Goal: Task Accomplishment & Management: Use online tool/utility

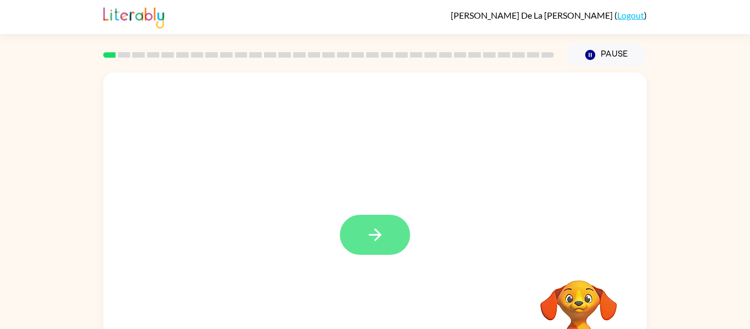
click at [378, 230] on icon "button" at bounding box center [375, 234] width 19 height 19
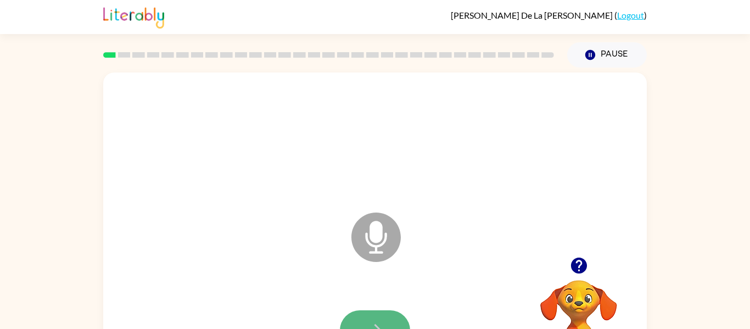
click at [366, 320] on button "button" at bounding box center [375, 330] width 70 height 40
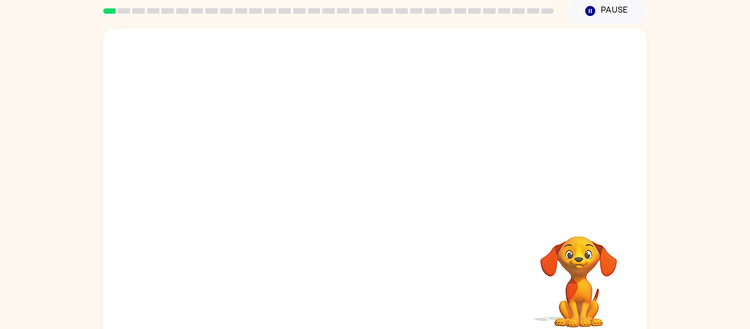
scroll to position [57, 0]
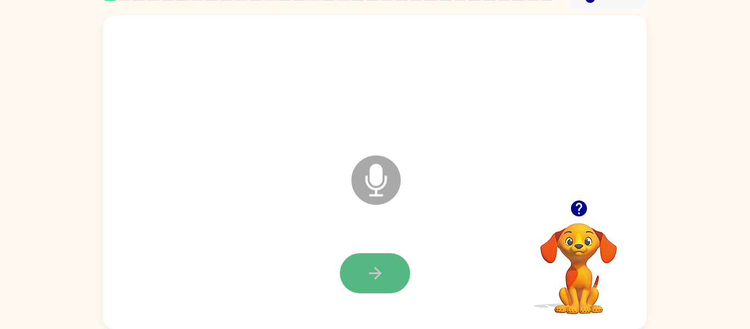
click at [351, 258] on button "button" at bounding box center [375, 273] width 70 height 40
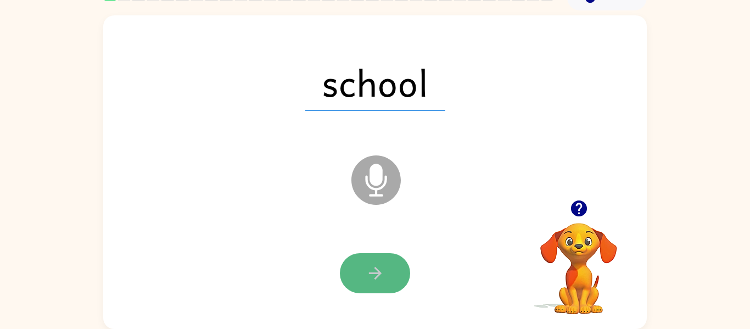
click at [359, 264] on button "button" at bounding box center [375, 273] width 70 height 40
click at [359, 261] on button "button" at bounding box center [375, 273] width 70 height 40
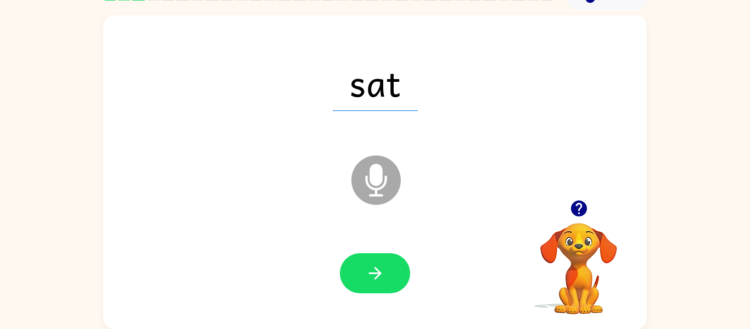
click at [380, 162] on icon at bounding box center [376, 179] width 49 height 49
click at [382, 283] on button "button" at bounding box center [375, 273] width 70 height 40
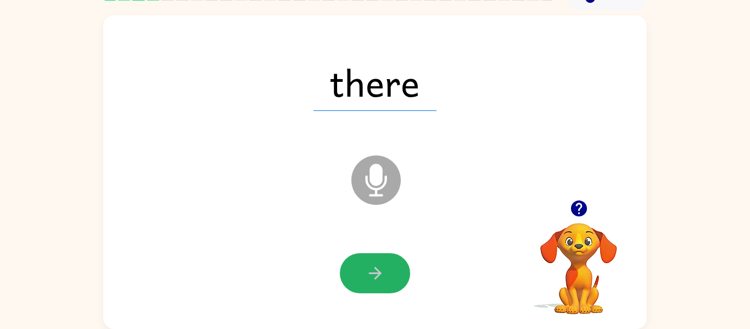
click at [382, 283] on button "button" at bounding box center [375, 273] width 70 height 40
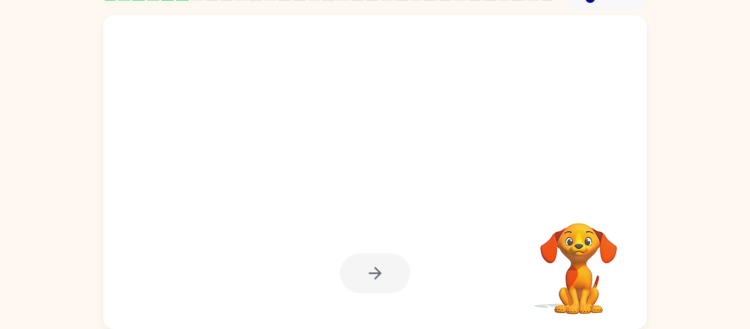
click at [382, 283] on div at bounding box center [375, 273] width 70 height 40
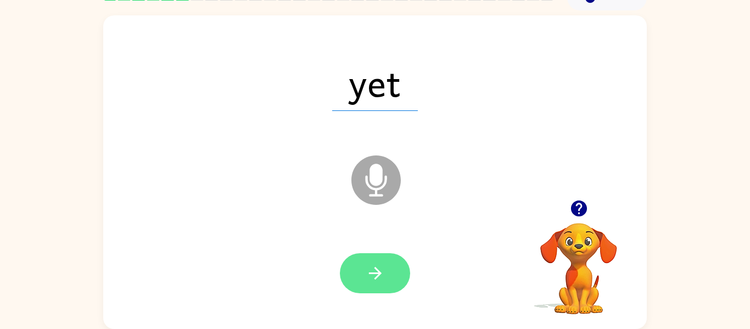
click at [385, 269] on icon "button" at bounding box center [375, 273] width 19 height 19
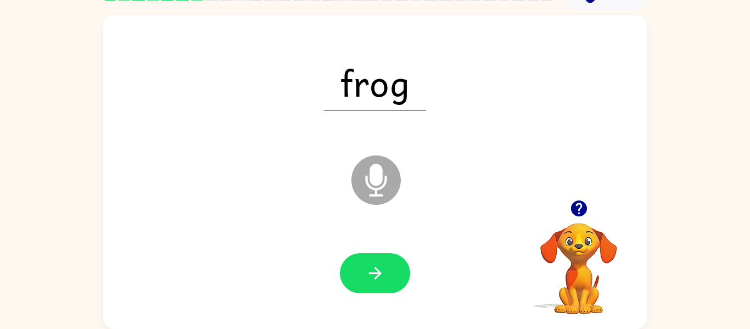
scroll to position [57, 0]
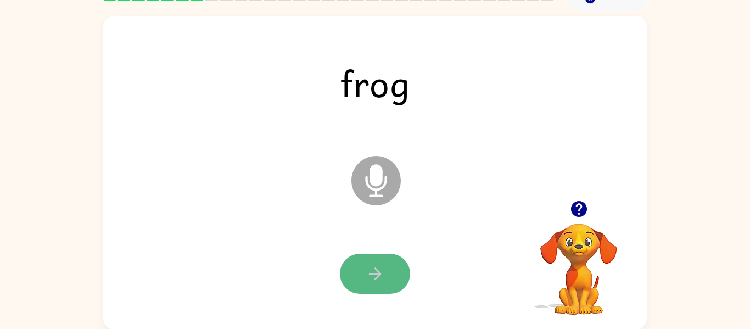
click at [392, 269] on button "button" at bounding box center [375, 274] width 70 height 40
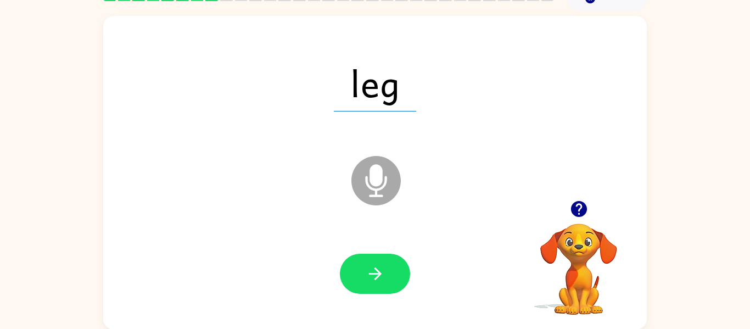
scroll to position [0, 0]
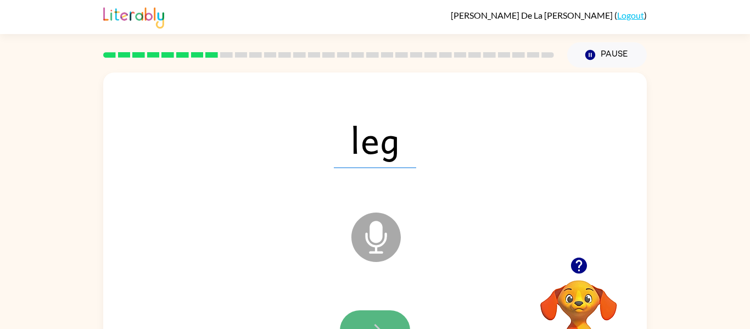
click at [364, 327] on button "button" at bounding box center [375, 330] width 70 height 40
click at [404, 318] on button "button" at bounding box center [375, 330] width 70 height 40
click at [389, 313] on button "button" at bounding box center [375, 330] width 70 height 40
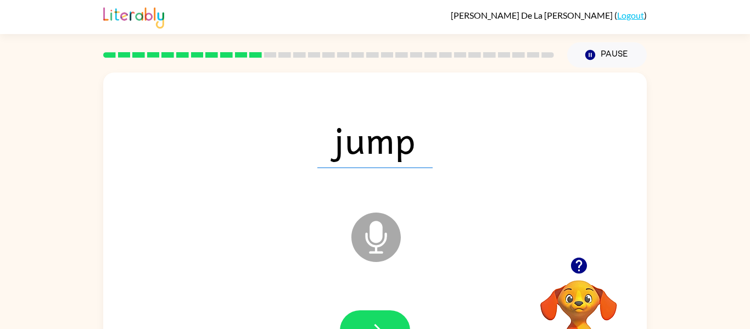
click at [389, 309] on div at bounding box center [375, 331] width 522 height 90
click at [388, 309] on div at bounding box center [375, 331] width 522 height 90
click at [392, 310] on button "button" at bounding box center [375, 330] width 70 height 40
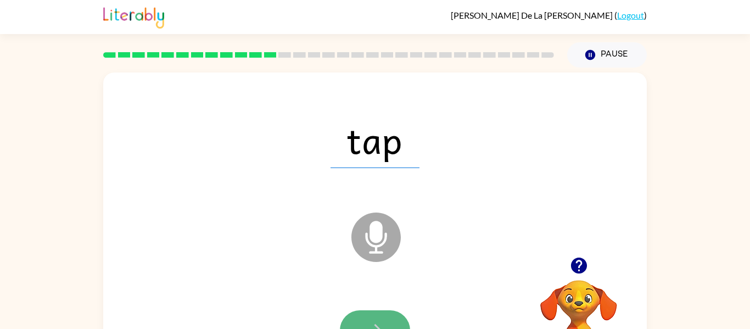
click at [369, 321] on icon "button" at bounding box center [375, 330] width 19 height 19
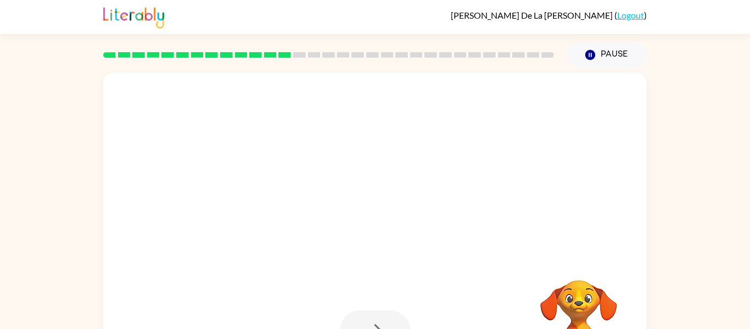
click at [370, 324] on div at bounding box center [375, 330] width 70 height 40
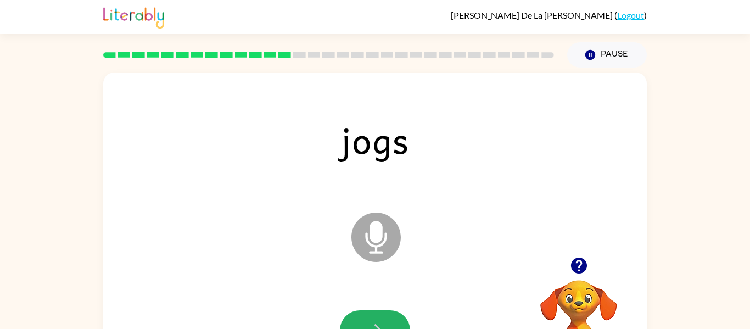
click at [370, 324] on icon "button" at bounding box center [375, 330] width 19 height 19
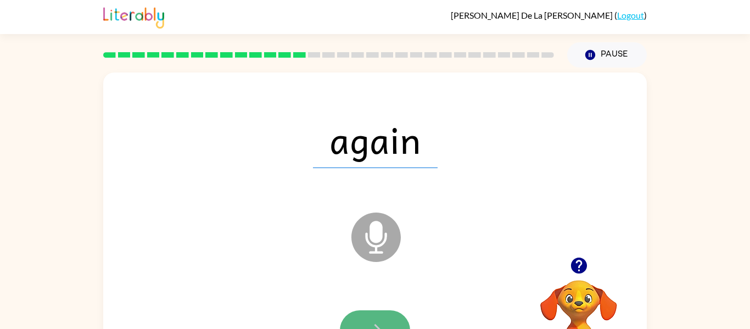
click at [369, 325] on icon "button" at bounding box center [375, 330] width 19 height 19
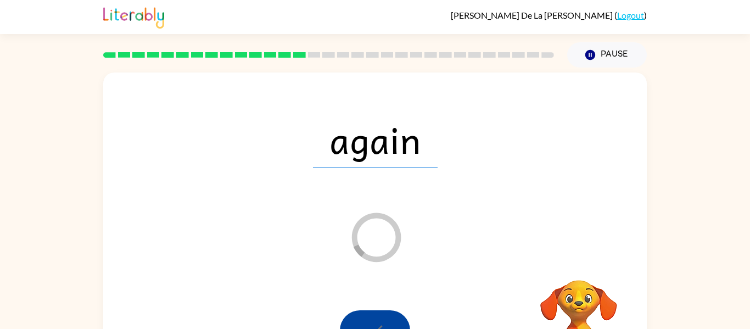
click at [399, 229] on icon at bounding box center [376, 237] width 49 height 49
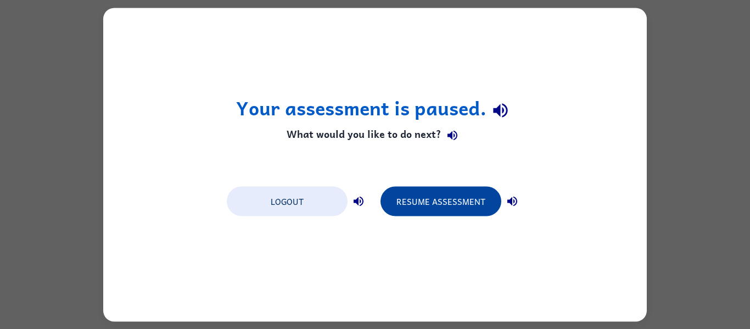
click at [416, 194] on button "Resume Assessment" at bounding box center [441, 201] width 121 height 30
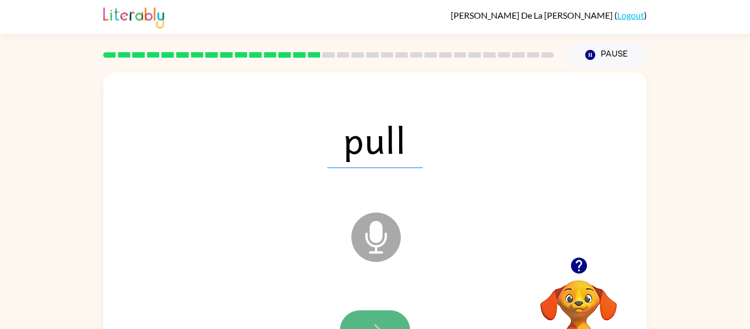
click at [385, 321] on button "button" at bounding box center [375, 330] width 70 height 40
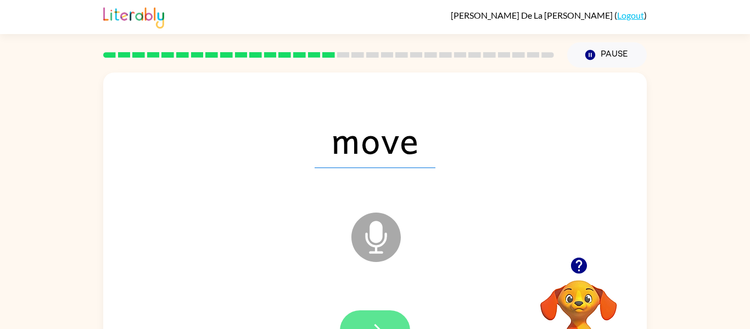
click at [359, 322] on button "button" at bounding box center [375, 330] width 70 height 40
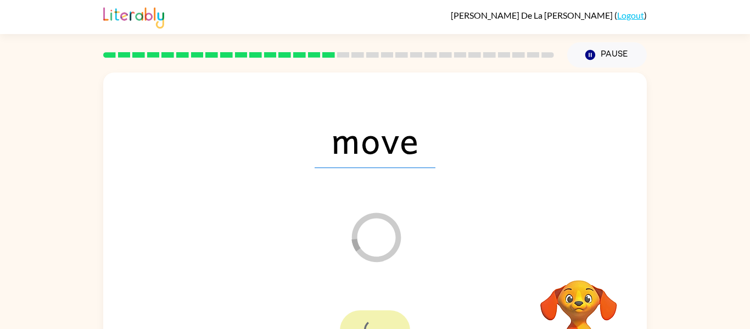
click at [359, 322] on div at bounding box center [375, 330] width 70 height 40
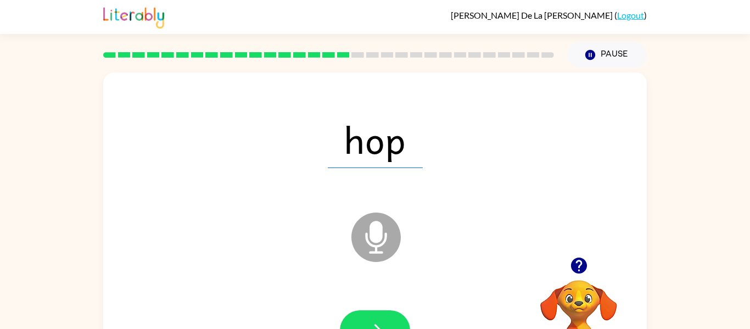
click at [366, 307] on div at bounding box center [375, 331] width 522 height 90
click at [366, 318] on button "button" at bounding box center [375, 330] width 70 height 40
click at [366, 318] on div at bounding box center [375, 330] width 70 height 40
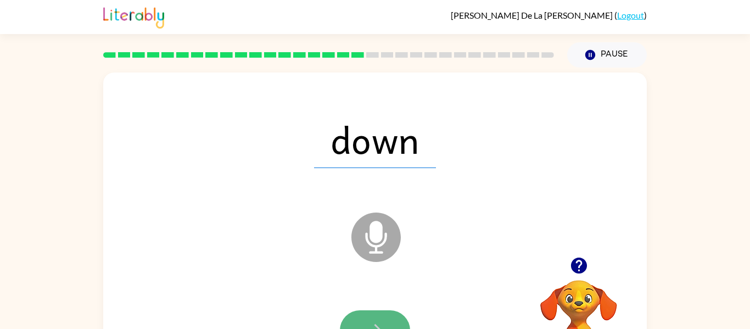
click at [363, 320] on button "button" at bounding box center [375, 330] width 70 height 40
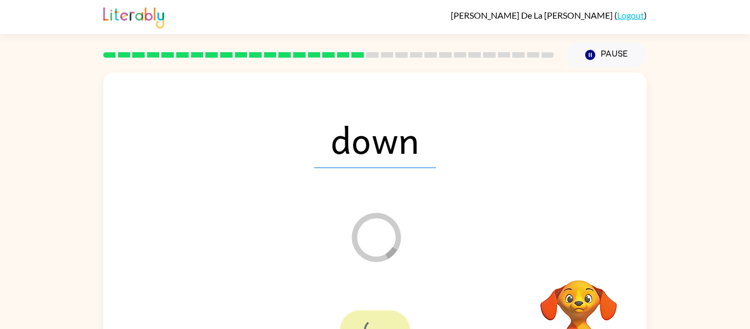
click at [363, 320] on div at bounding box center [375, 330] width 70 height 40
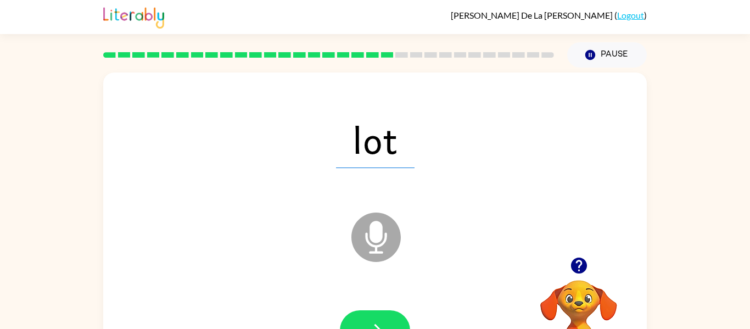
click at [392, 254] on icon at bounding box center [376, 237] width 49 height 49
click at [352, 315] on button "button" at bounding box center [375, 330] width 70 height 40
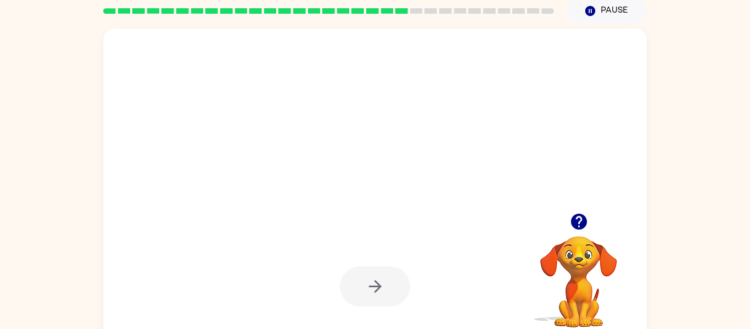
scroll to position [57, 0]
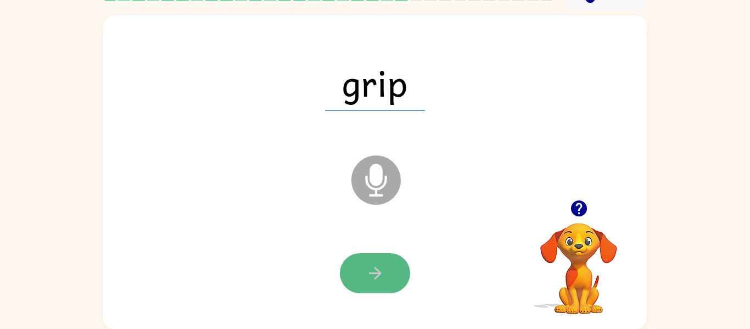
click at [394, 281] on button "button" at bounding box center [375, 273] width 70 height 40
click at [372, 288] on button "button" at bounding box center [375, 273] width 70 height 40
click at [371, 284] on button "button" at bounding box center [375, 273] width 70 height 40
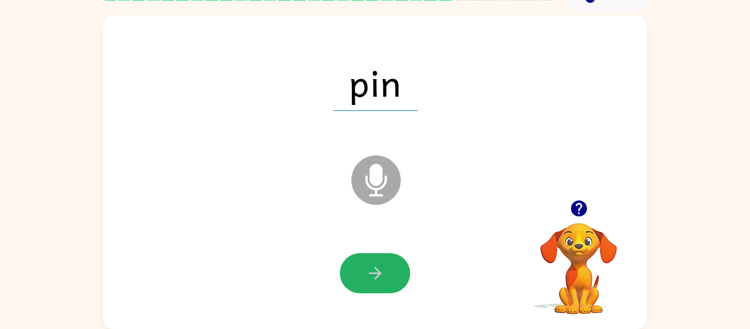
click at [371, 284] on button "button" at bounding box center [375, 273] width 70 height 40
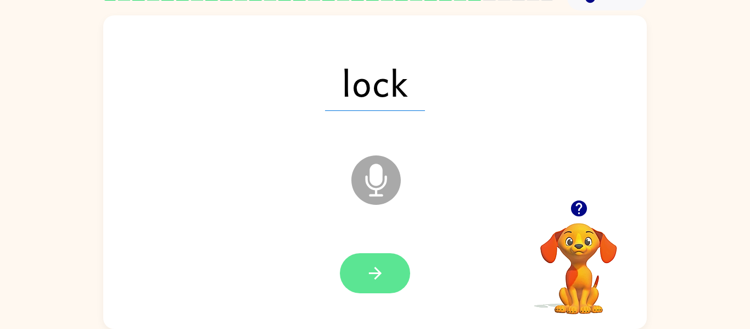
click at [372, 285] on button "button" at bounding box center [375, 273] width 70 height 40
click at [371, 284] on button "button" at bounding box center [375, 273] width 70 height 40
click at [366, 286] on button "button" at bounding box center [375, 273] width 70 height 40
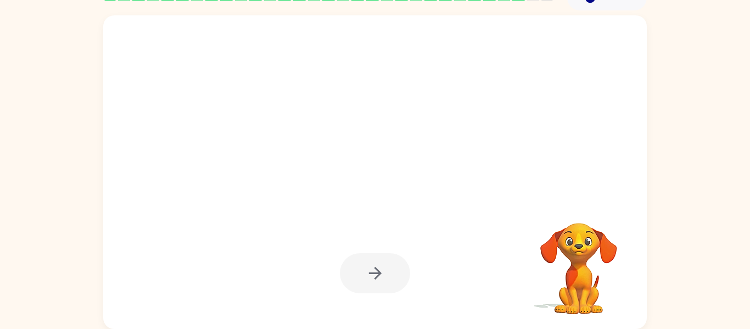
click at [364, 304] on div at bounding box center [375, 274] width 522 height 90
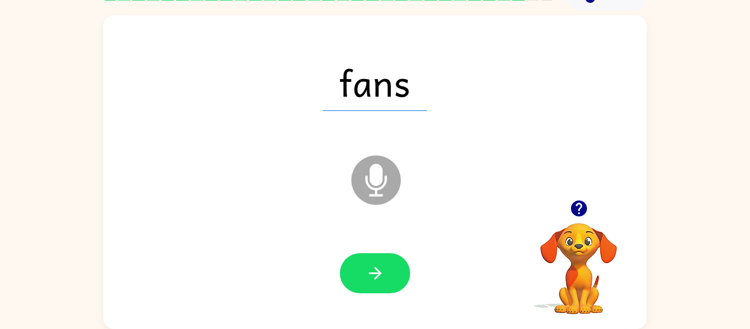
click at [365, 302] on div at bounding box center [375, 274] width 522 height 90
click at [366, 275] on icon "button" at bounding box center [375, 273] width 19 height 19
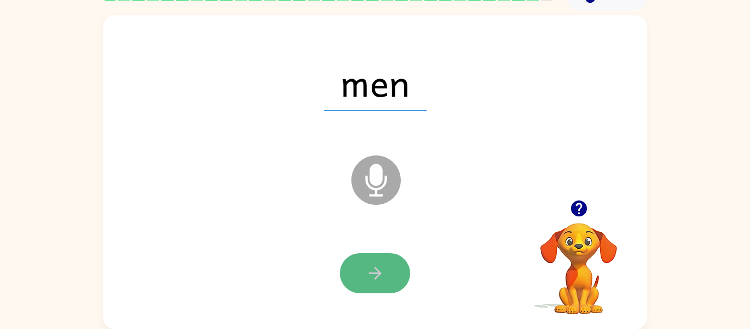
click at [376, 284] on button "button" at bounding box center [375, 273] width 70 height 40
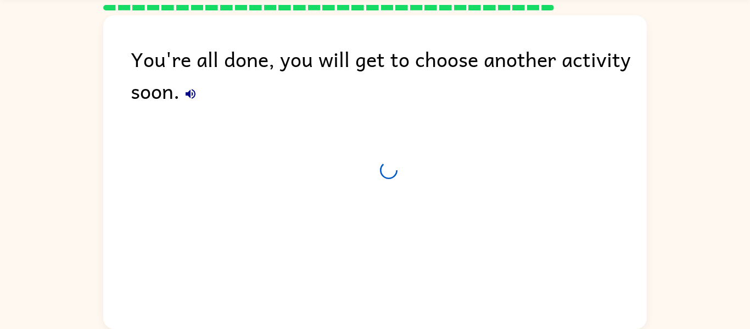
scroll to position [37, 0]
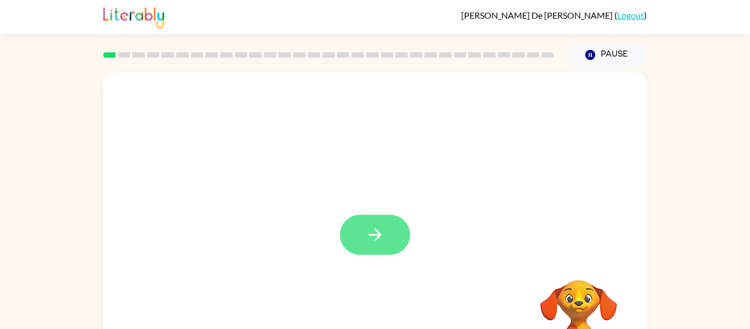
click at [376, 237] on icon "button" at bounding box center [375, 234] width 19 height 19
click at [376, 237] on div at bounding box center [375, 235] width 70 height 40
click at [366, 245] on button "button" at bounding box center [375, 235] width 70 height 40
click at [371, 237] on div at bounding box center [375, 235] width 70 height 40
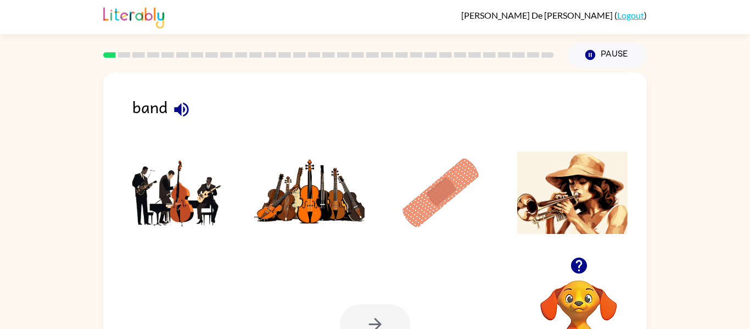
click at [317, 195] on img at bounding box center [309, 193] width 111 height 82
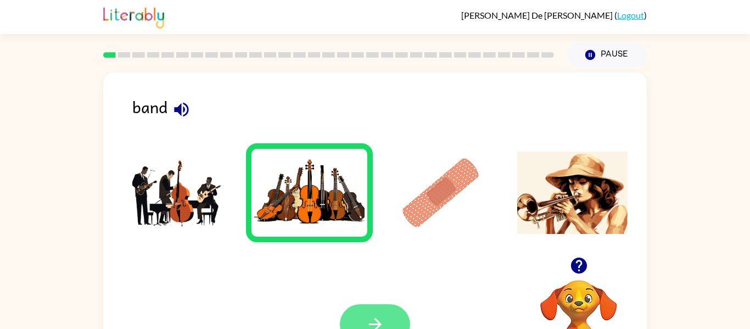
click at [371, 314] on button "button" at bounding box center [375, 324] width 70 height 40
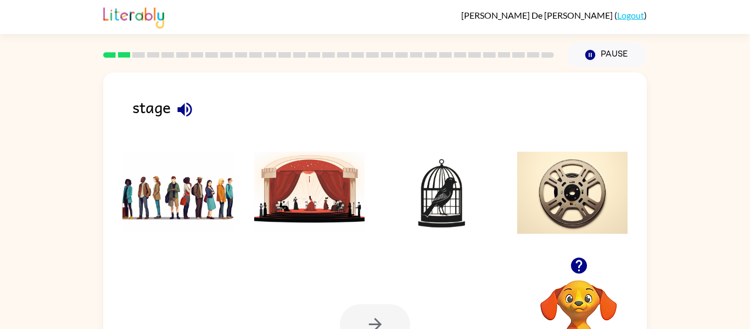
click at [302, 180] on img at bounding box center [309, 193] width 111 height 82
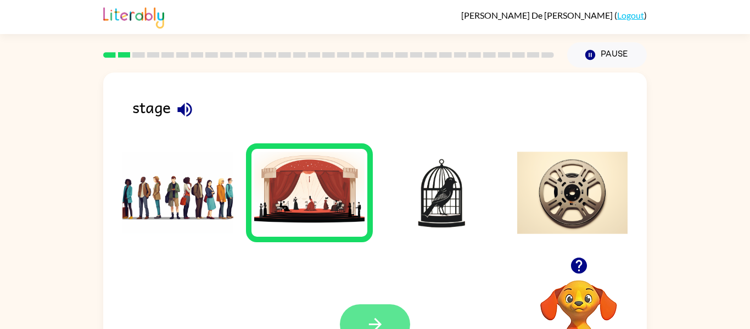
click at [376, 322] on icon "button" at bounding box center [375, 324] width 19 height 19
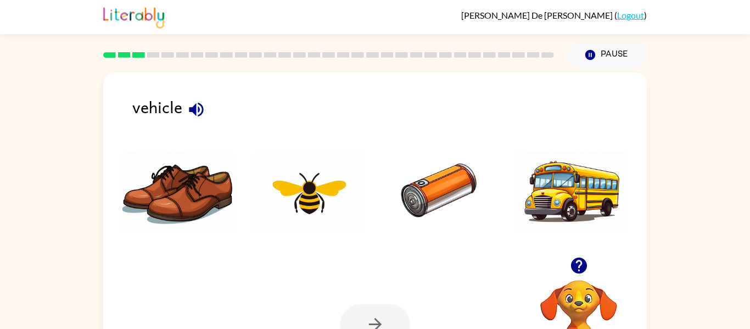
click at [177, 208] on img at bounding box center [178, 193] width 111 height 82
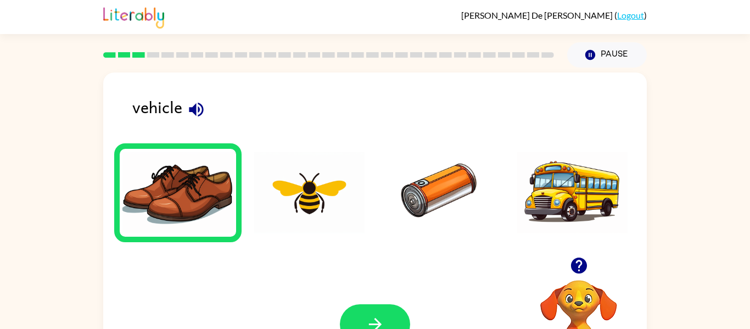
click at [177, 208] on img at bounding box center [178, 193] width 111 height 82
click at [372, 306] on button "button" at bounding box center [375, 324] width 70 height 40
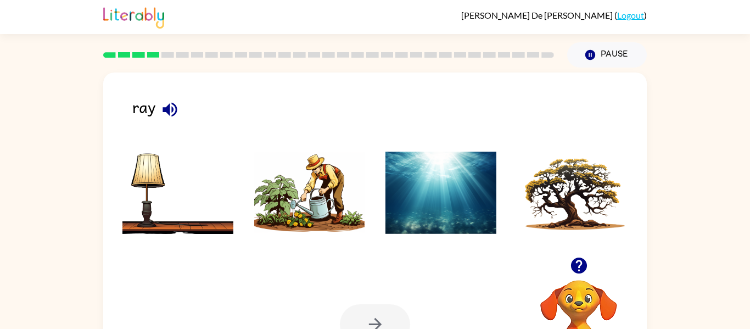
click at [296, 219] on img at bounding box center [309, 193] width 111 height 82
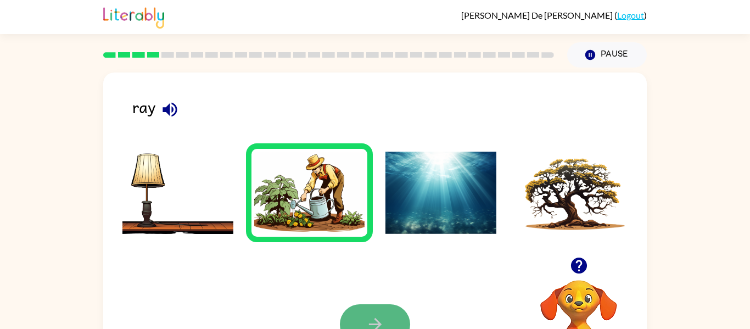
click at [356, 319] on button "button" at bounding box center [375, 324] width 70 height 40
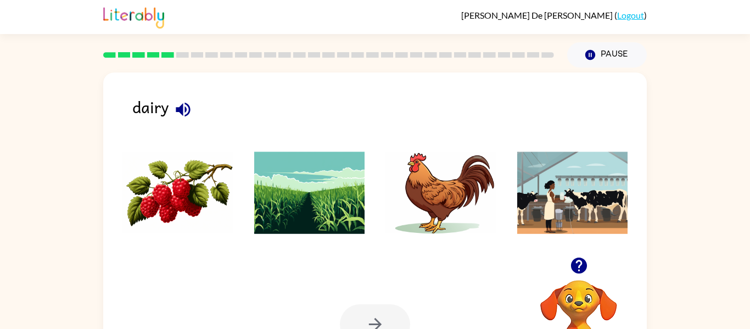
click at [474, 216] on img at bounding box center [441, 193] width 111 height 82
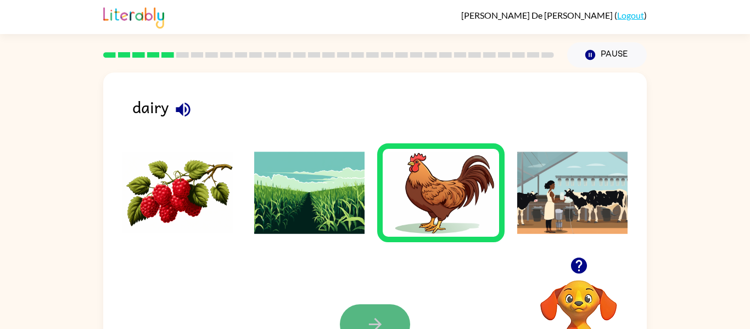
click at [364, 315] on button "button" at bounding box center [375, 324] width 70 height 40
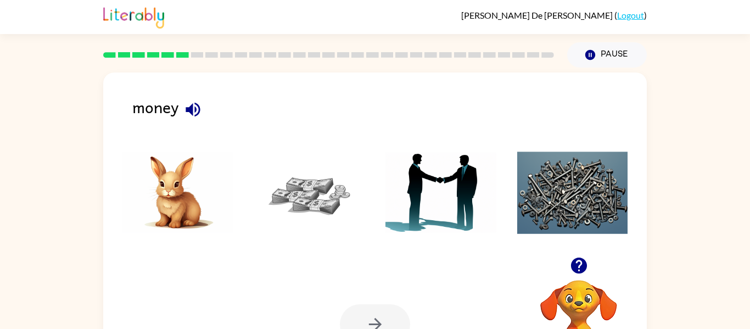
click at [314, 195] on img at bounding box center [309, 193] width 111 height 82
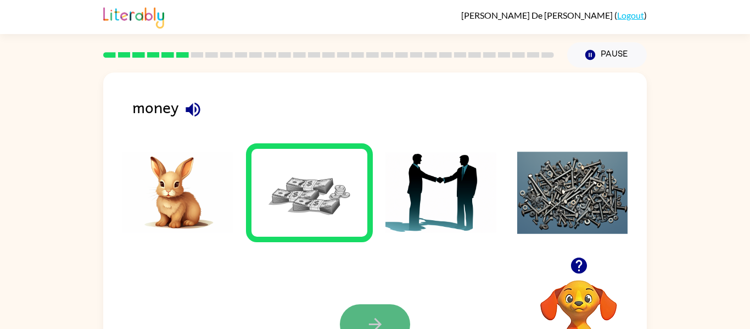
click at [363, 310] on button "button" at bounding box center [375, 324] width 70 height 40
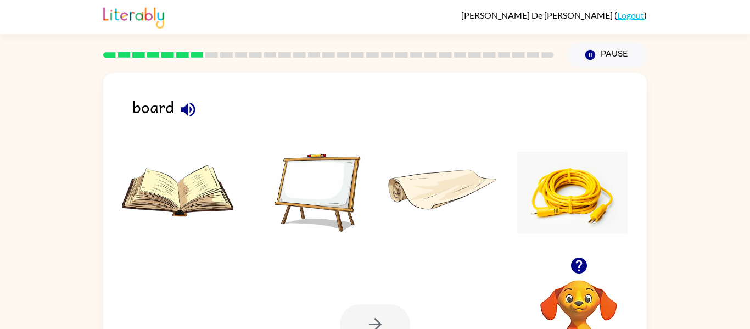
click at [363, 310] on div at bounding box center [375, 324] width 70 height 40
click at [441, 188] on img at bounding box center [441, 193] width 111 height 82
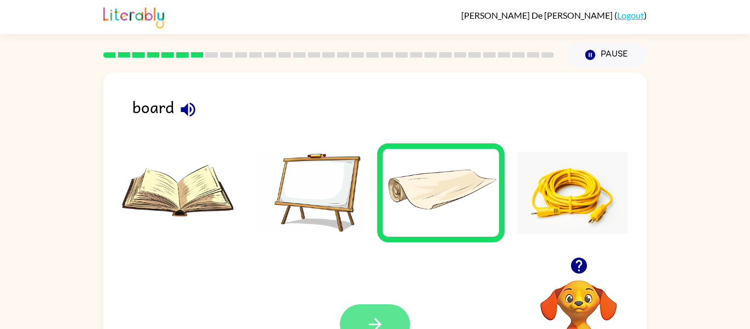
click at [365, 307] on button "button" at bounding box center [375, 324] width 70 height 40
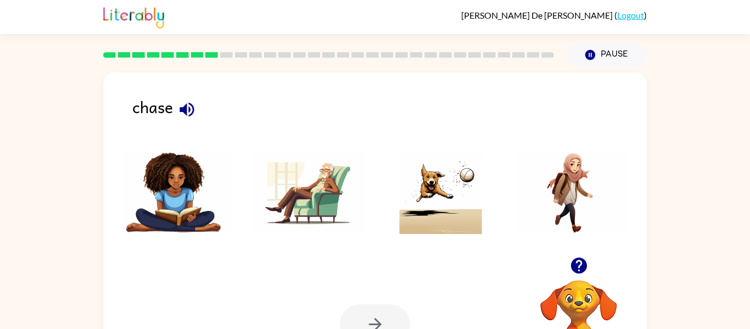
click at [419, 191] on img at bounding box center [441, 193] width 111 height 82
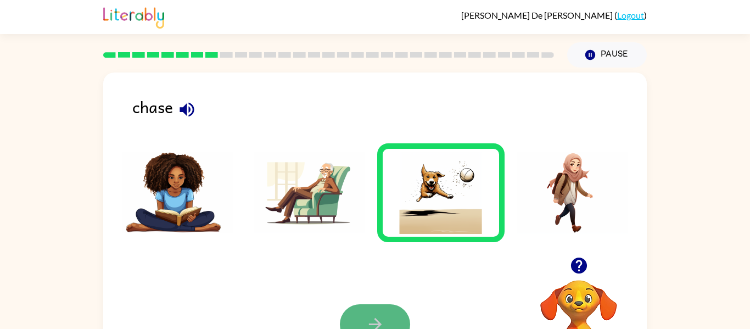
click at [386, 320] on button "button" at bounding box center [375, 324] width 70 height 40
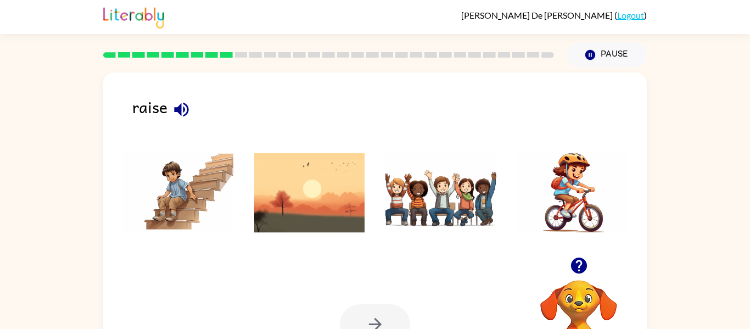
click at [313, 195] on img at bounding box center [309, 193] width 111 height 82
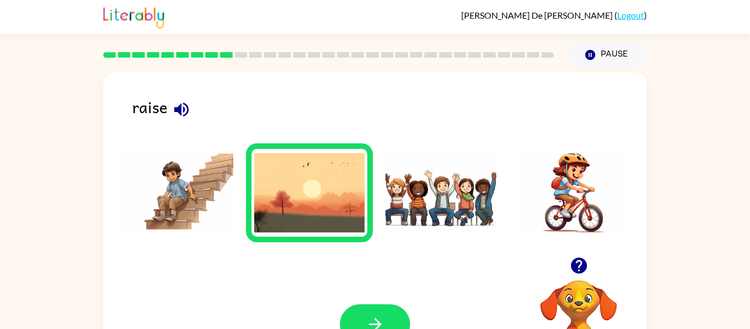
click at [313, 195] on img at bounding box center [309, 193] width 111 height 82
click at [371, 299] on div "Your browser must support playing .mp4 files to use Literably. Please try using…" at bounding box center [375, 325] width 544 height 124
click at [371, 308] on button "button" at bounding box center [375, 324] width 70 height 40
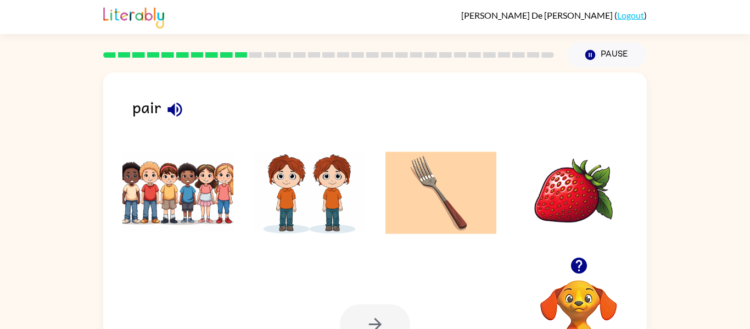
click at [548, 210] on img at bounding box center [572, 193] width 111 height 82
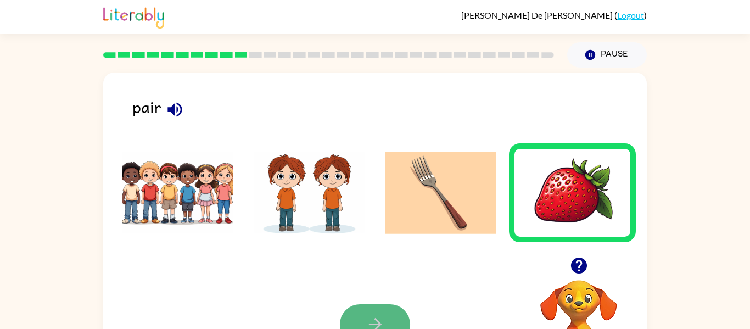
click at [378, 314] on button "button" at bounding box center [375, 324] width 70 height 40
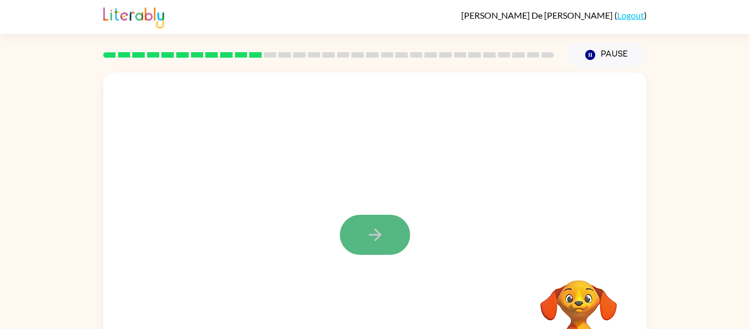
click at [369, 224] on button "button" at bounding box center [375, 235] width 70 height 40
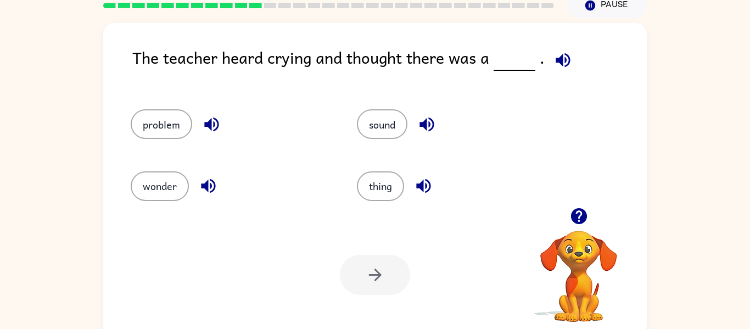
scroll to position [48, 0]
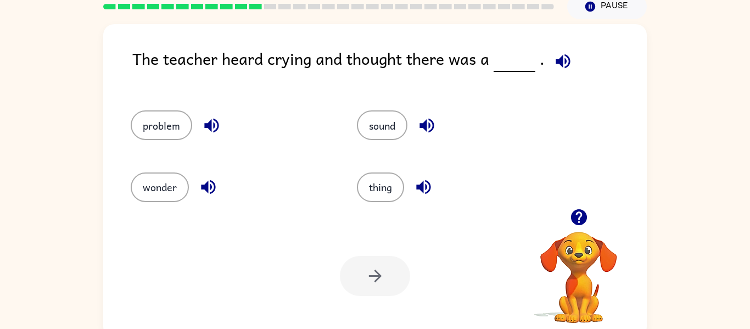
click at [469, 63] on div "The teacher heard crying and thought there was a ." at bounding box center [389, 67] width 515 height 42
click at [175, 131] on button "problem" at bounding box center [162, 125] width 62 height 30
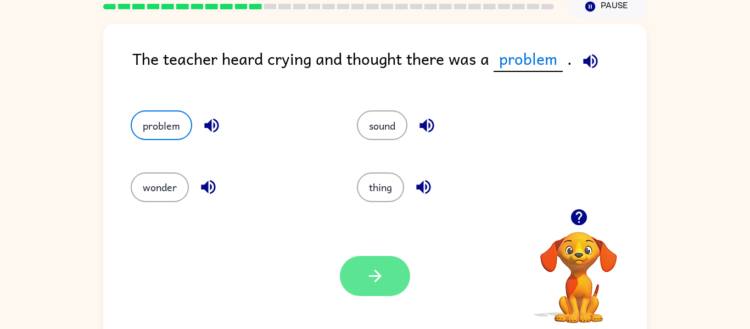
click at [367, 272] on icon "button" at bounding box center [375, 275] width 19 height 19
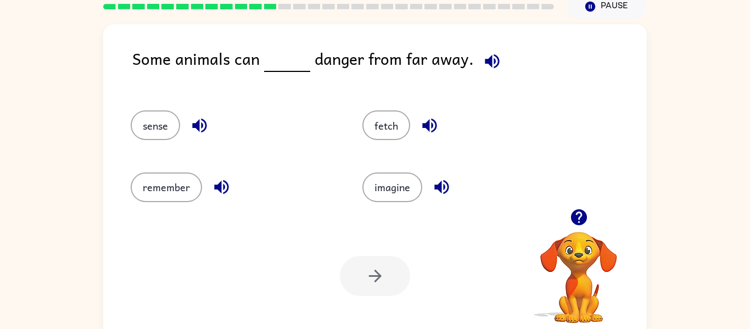
click at [208, 194] on div "remember" at bounding box center [234, 187] width 207 height 30
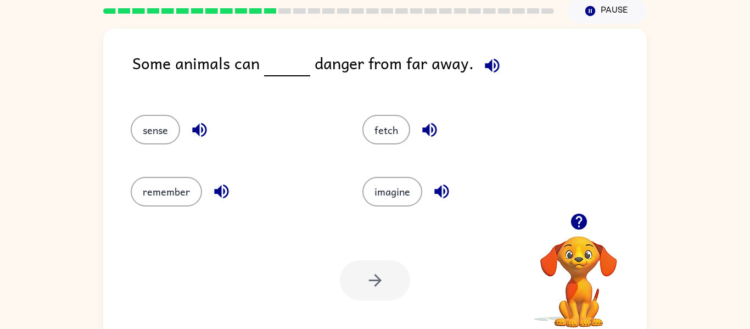
click at [74, 84] on div "Some animals can danger from far away. sense fetch remember imagine Your browse…" at bounding box center [375, 183] width 750 height 319
click at [387, 193] on button "imagine" at bounding box center [393, 192] width 60 height 30
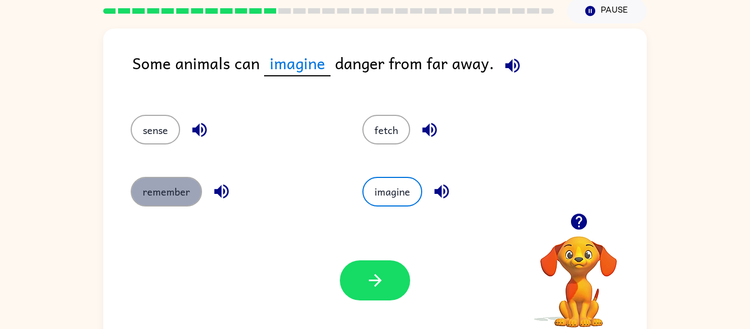
click at [154, 177] on button "remember" at bounding box center [166, 192] width 71 height 30
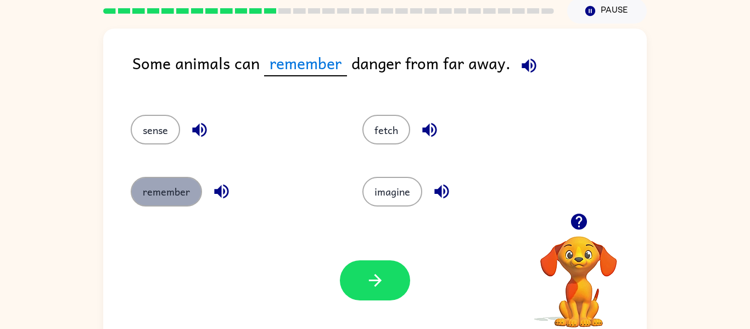
click at [147, 179] on button "remember" at bounding box center [166, 192] width 71 height 30
click at [162, 175] on div "remember" at bounding box center [226, 187] width 232 height 62
click at [158, 177] on button "remember" at bounding box center [166, 192] width 71 height 30
click at [156, 190] on button "remember" at bounding box center [166, 192] width 71 height 30
click at [353, 258] on div "Your browser must support playing .mp4 files to use Literably. Please try using…" at bounding box center [375, 281] width 544 height 124
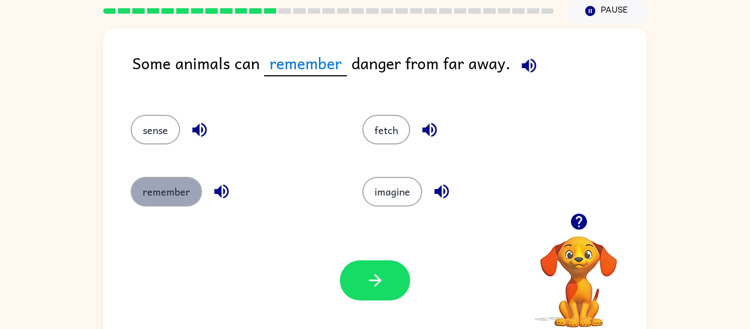
click at [159, 185] on button "remember" at bounding box center [166, 192] width 71 height 30
click at [157, 185] on button "remember" at bounding box center [166, 192] width 71 height 30
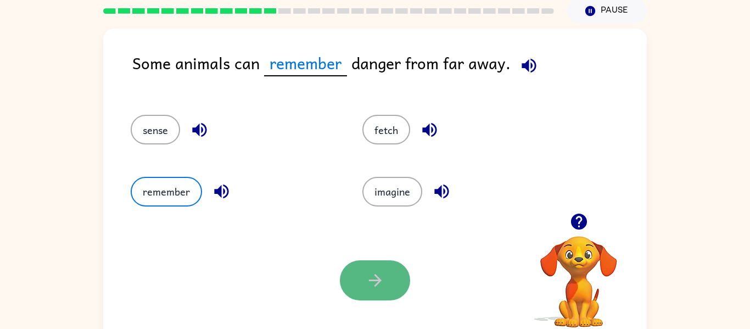
click at [357, 280] on button "button" at bounding box center [375, 280] width 70 height 40
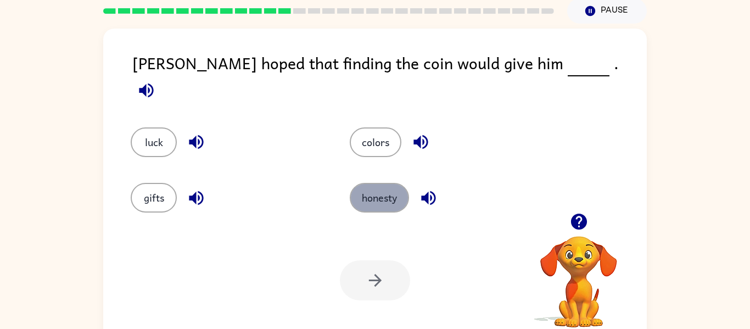
click at [362, 194] on button "honesty" at bounding box center [379, 198] width 59 height 30
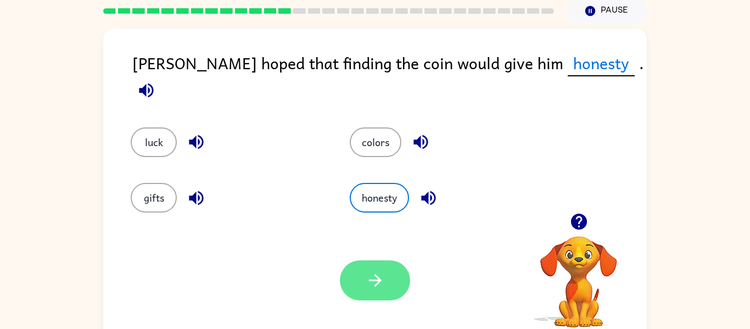
click at [389, 283] on button "button" at bounding box center [375, 280] width 70 height 40
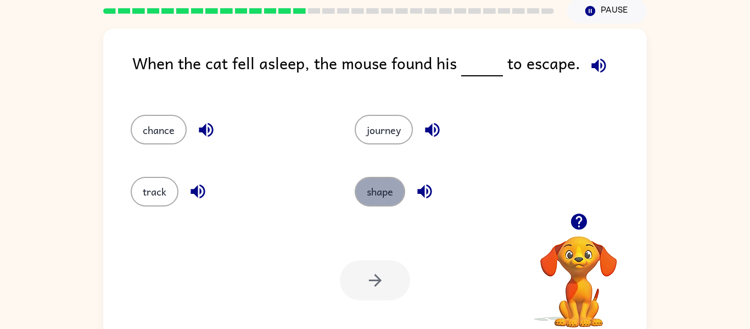
click at [381, 190] on button "shape" at bounding box center [380, 192] width 51 height 30
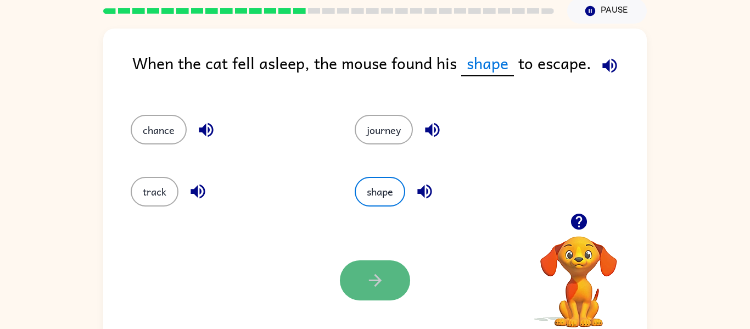
click at [383, 276] on icon "button" at bounding box center [375, 280] width 19 height 19
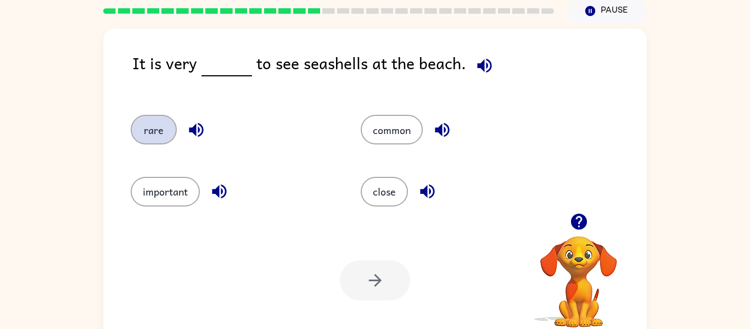
click at [136, 123] on button "rare" at bounding box center [154, 130] width 46 height 30
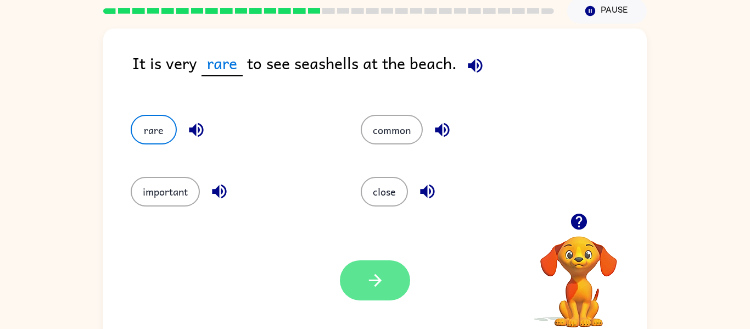
click at [386, 299] on button "button" at bounding box center [375, 280] width 70 height 40
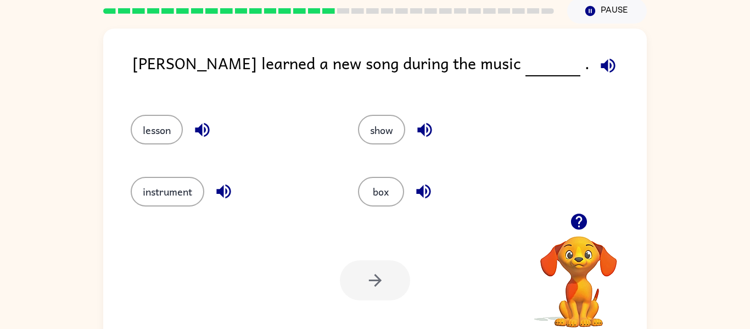
click at [386, 299] on div at bounding box center [375, 280] width 70 height 40
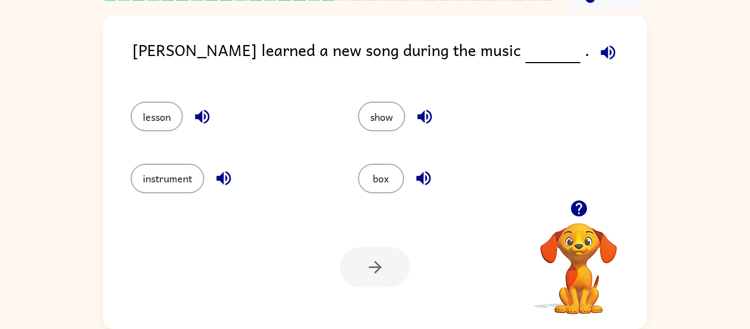
scroll to position [56, 0]
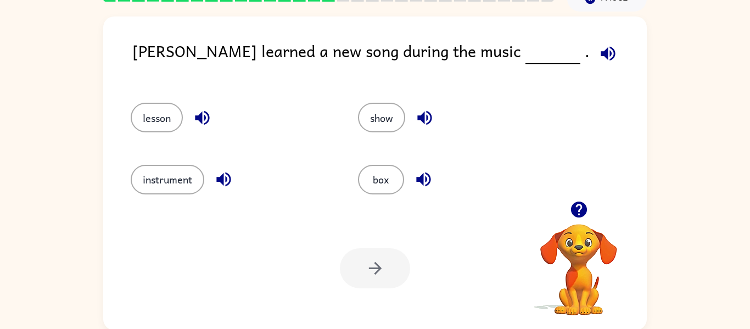
click at [186, 160] on div "instrument" at bounding box center [223, 175] width 227 height 62
click at [193, 186] on button "instrument" at bounding box center [168, 180] width 74 height 30
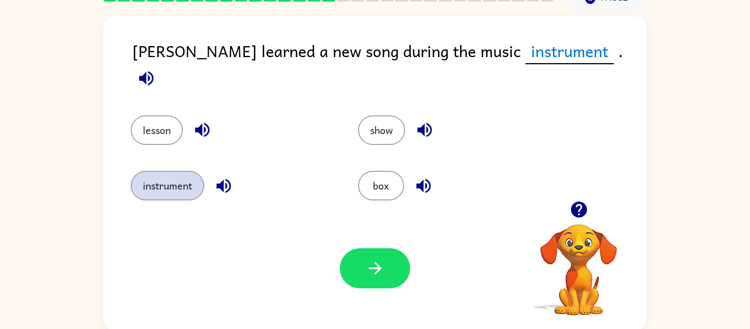
click at [193, 186] on button "instrument" at bounding box center [168, 186] width 74 height 30
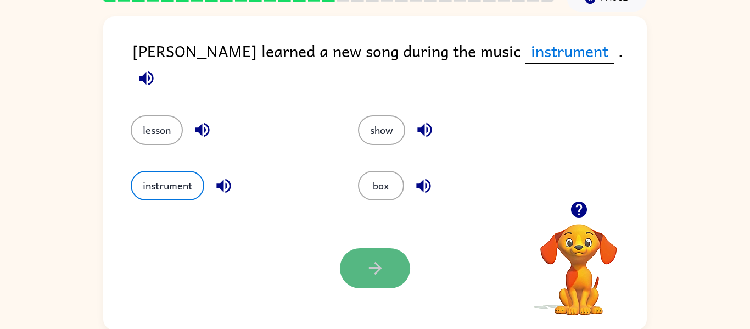
click at [377, 268] on icon "button" at bounding box center [375, 268] width 13 height 13
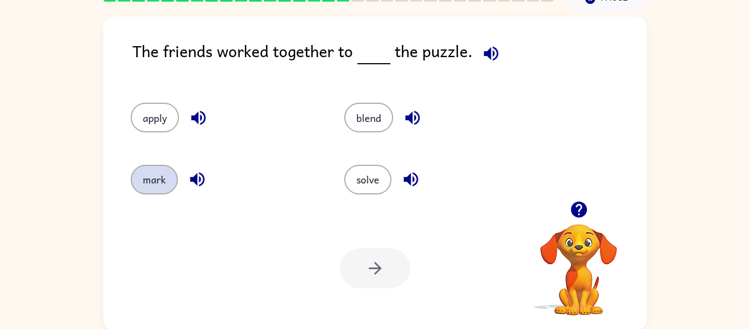
click at [143, 177] on button "mark" at bounding box center [154, 180] width 47 height 30
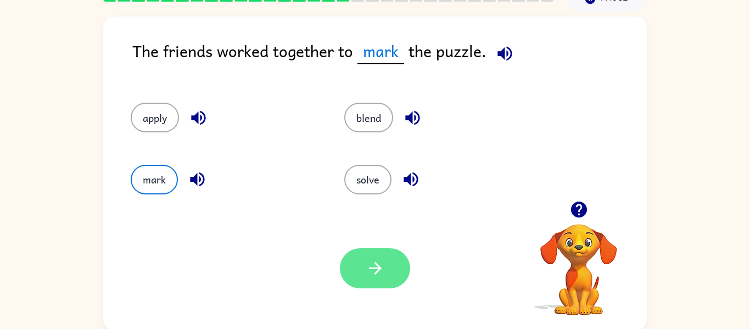
click at [380, 279] on button "button" at bounding box center [375, 268] width 70 height 40
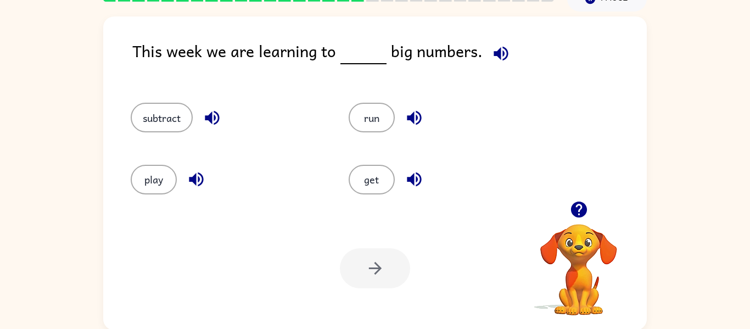
click at [380, 279] on div at bounding box center [375, 268] width 70 height 40
click at [150, 135] on div "subtract" at bounding box center [219, 113] width 218 height 62
click at [152, 119] on button "subtract" at bounding box center [162, 118] width 62 height 30
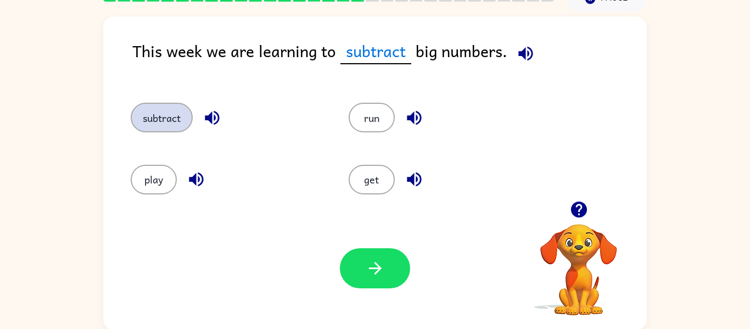
click at [181, 120] on button "subtract" at bounding box center [162, 118] width 62 height 30
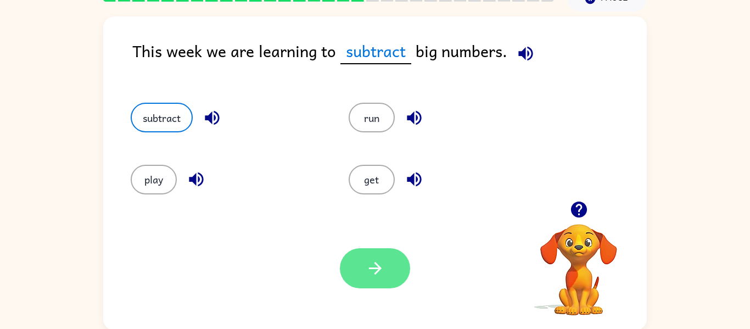
click at [353, 266] on button "button" at bounding box center [375, 268] width 70 height 40
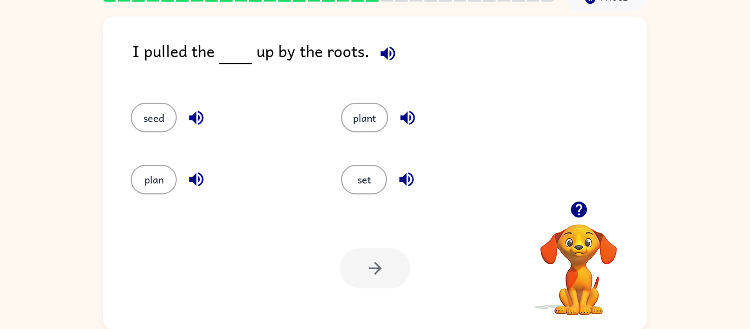
click at [374, 264] on div at bounding box center [375, 268] width 70 height 40
click at [160, 128] on button "seed" at bounding box center [154, 118] width 46 height 30
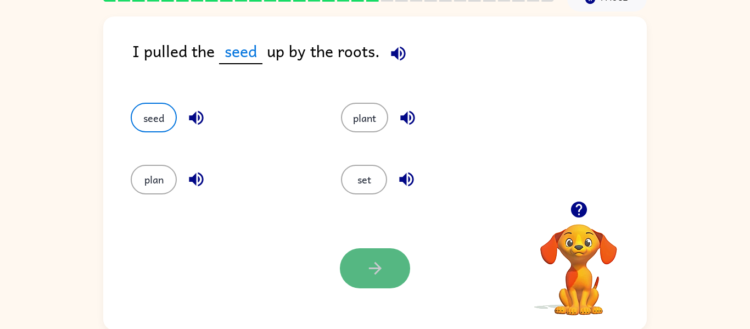
click at [346, 276] on button "button" at bounding box center [375, 268] width 70 height 40
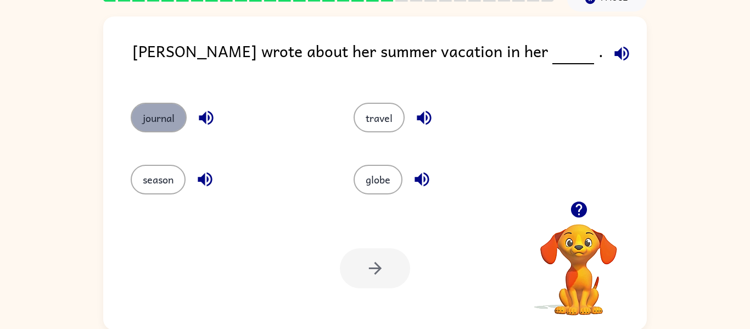
click at [170, 106] on button "journal" at bounding box center [159, 118] width 56 height 30
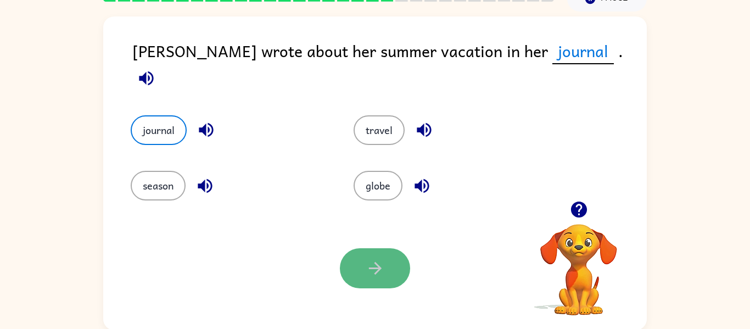
click at [357, 276] on button "button" at bounding box center [375, 268] width 70 height 40
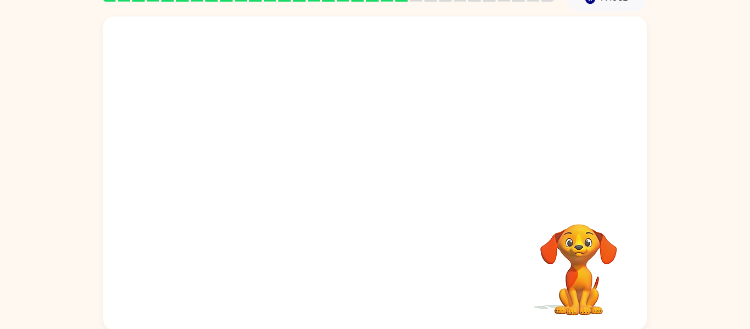
click at [282, 171] on video "Your browser must support playing .mp4 files to use Literably. Please try using…" at bounding box center [375, 108] width 544 height 185
click at [282, 170] on video "Your browser must support playing .mp4 files to use Literably. Please try using…" at bounding box center [375, 108] width 544 height 185
click at [352, 168] on button "button" at bounding box center [375, 179] width 70 height 40
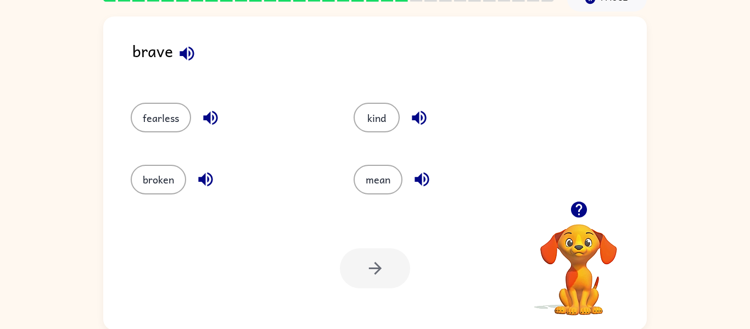
click at [164, 148] on div "broken" at bounding box center [221, 175] width 223 height 62
click at [159, 127] on button "fearless" at bounding box center [161, 118] width 60 height 30
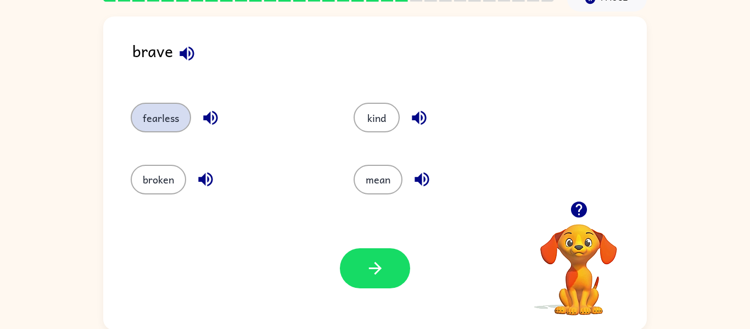
click at [159, 127] on button "fearless" at bounding box center [161, 118] width 60 height 30
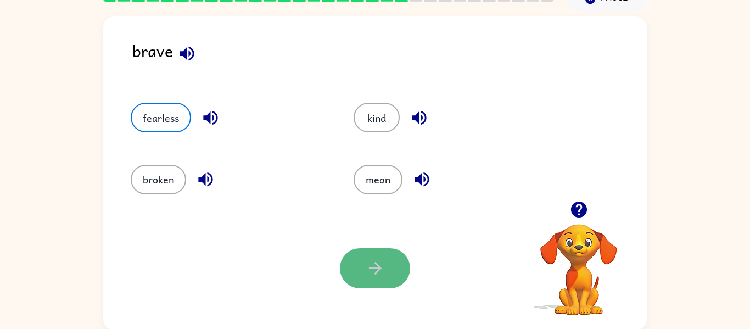
click at [358, 275] on button "button" at bounding box center [375, 268] width 70 height 40
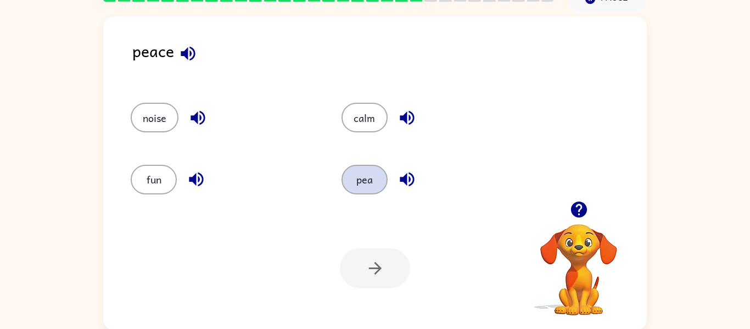
click at [361, 180] on button "pea" at bounding box center [365, 180] width 46 height 30
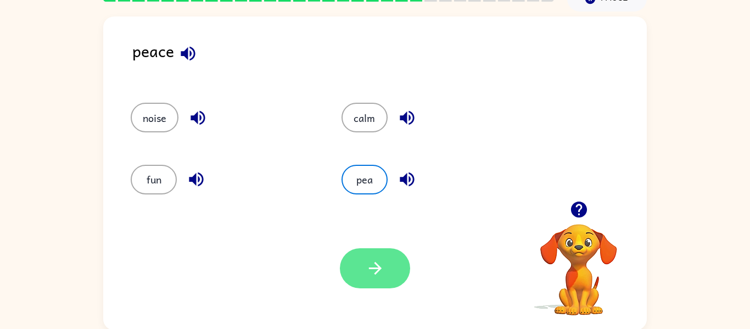
click at [390, 276] on button "button" at bounding box center [375, 268] width 70 height 40
click at [390, 276] on div at bounding box center [375, 268] width 70 height 40
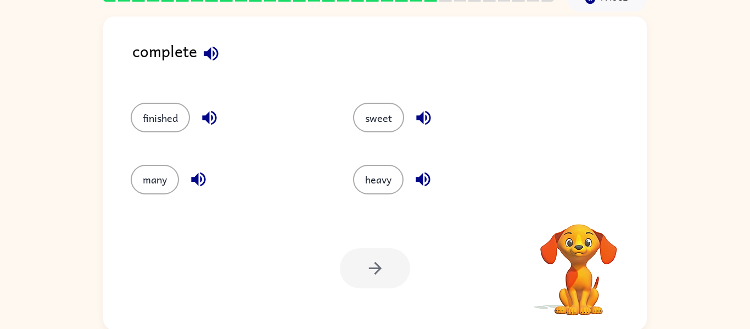
click at [390, 276] on div at bounding box center [375, 268] width 70 height 40
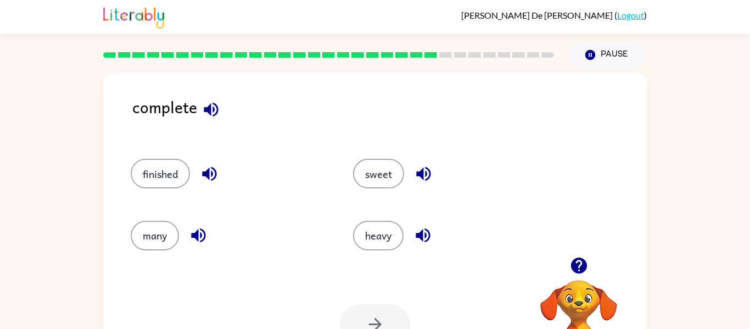
drag, startPoint x: 0, startPoint y: 46, endPoint x: 0, endPoint y: -65, distance: 111.0
click at [0, 0] on html "[PERSON_NAME] De [PERSON_NAME] ( Logout ) Pause Pause complete finished sweet m…" at bounding box center [375, 193] width 750 height 386
click at [141, 153] on div "finished" at bounding box center [221, 169] width 222 height 62
click at [142, 152] on div "finished" at bounding box center [221, 169] width 222 height 62
click at [149, 170] on button "finished" at bounding box center [160, 174] width 59 height 30
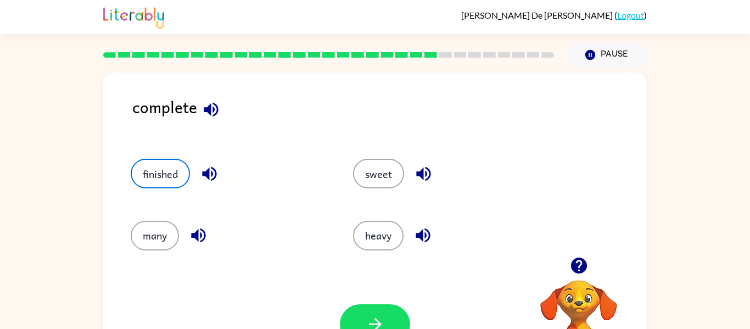
click at [157, 196] on div "finished" at bounding box center [221, 169] width 222 height 62
click at [381, 293] on div "Your browser must support playing .mp4 files to use Literably. Please try using…" at bounding box center [375, 325] width 544 height 124
click at [382, 302] on div "Your browser must support playing .mp4 files to use Literably. Please try using…" at bounding box center [375, 325] width 544 height 124
click at [382, 304] on button "button" at bounding box center [375, 324] width 70 height 40
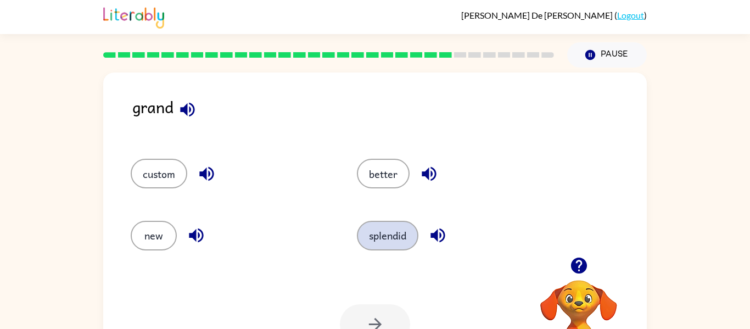
click at [389, 235] on button "splendid" at bounding box center [388, 236] width 62 height 30
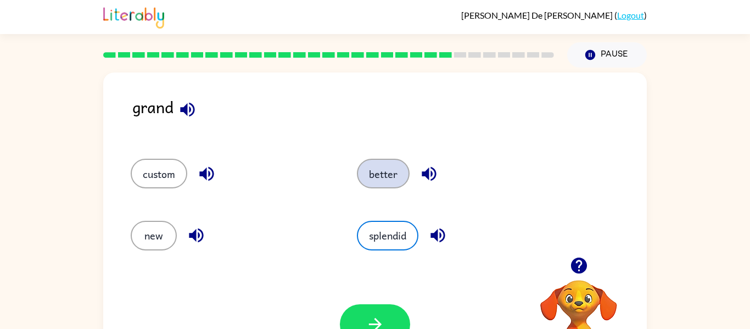
click at [391, 179] on button "better" at bounding box center [383, 174] width 53 height 30
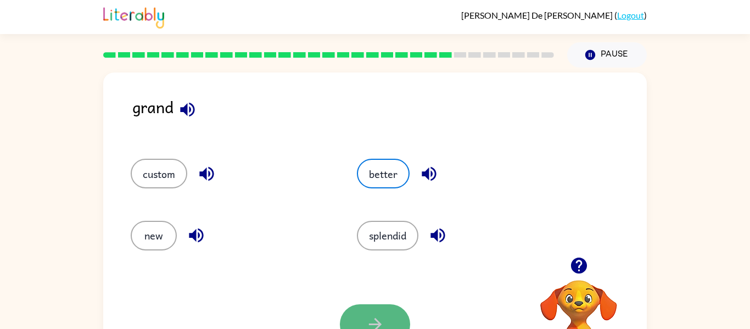
click at [366, 309] on button "button" at bounding box center [375, 324] width 70 height 40
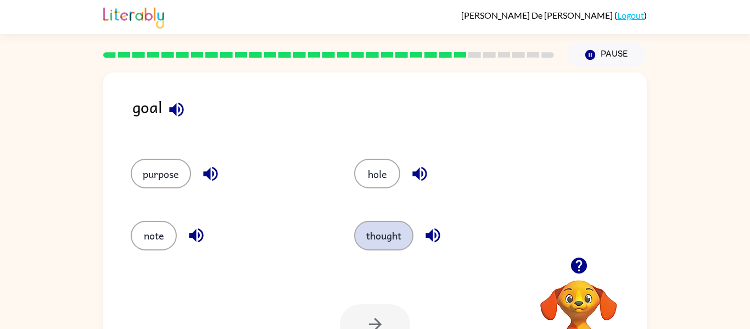
click at [396, 242] on button "thought" at bounding box center [383, 236] width 59 height 30
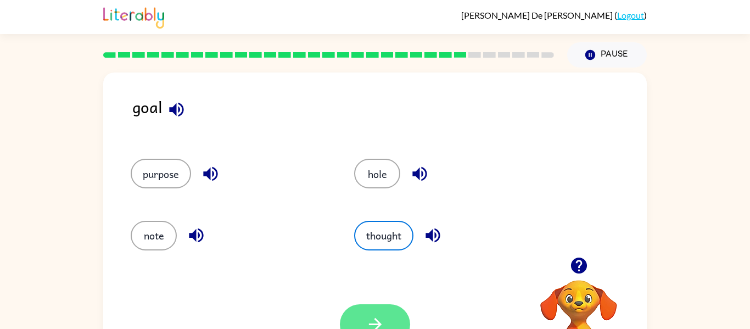
click at [371, 320] on icon "button" at bounding box center [375, 324] width 19 height 19
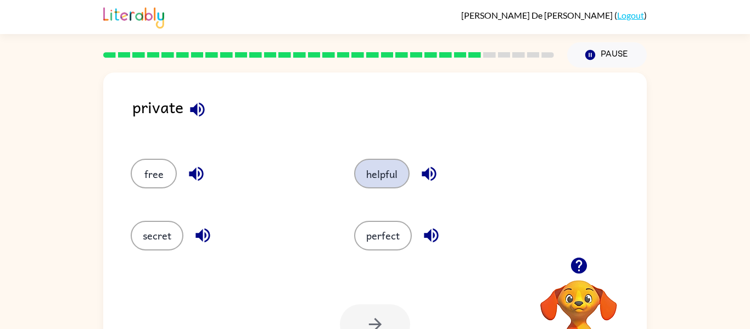
click at [382, 177] on button "helpful" at bounding box center [381, 174] width 55 height 30
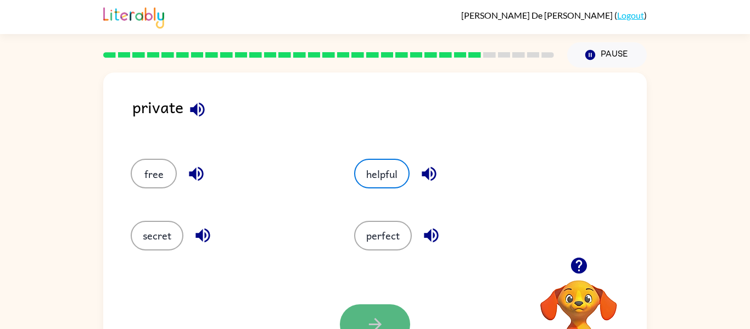
click at [370, 307] on button "button" at bounding box center [375, 324] width 70 height 40
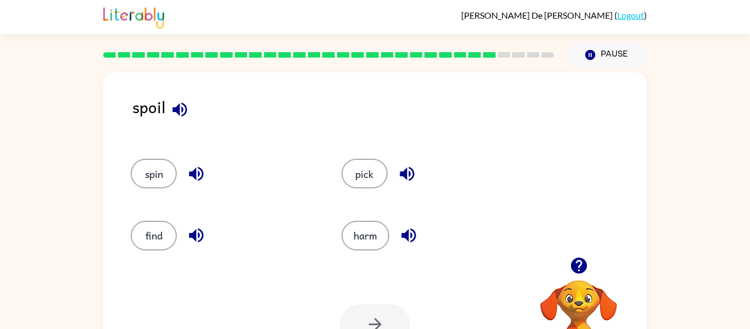
drag, startPoint x: 349, startPoint y: 283, endPoint x: 353, endPoint y: 202, distance: 80.8
click at [353, 202] on div "spoil spin pick find harm Your browser must support playing .mp4 files to use L…" at bounding box center [375, 230] width 544 height 314
click at [368, 168] on button "pick" at bounding box center [365, 174] width 46 height 30
click at [381, 320] on icon "button" at bounding box center [375, 324] width 19 height 19
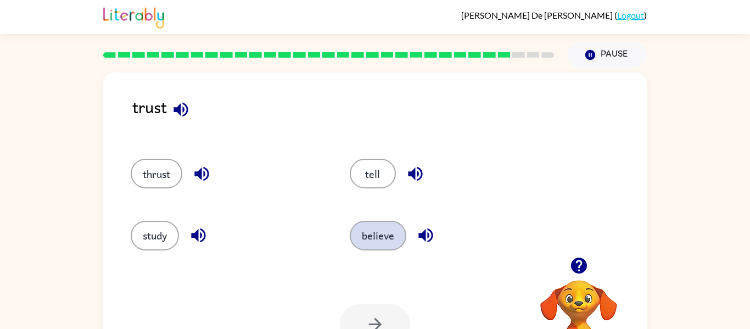
click at [394, 231] on button "believe" at bounding box center [378, 236] width 57 height 30
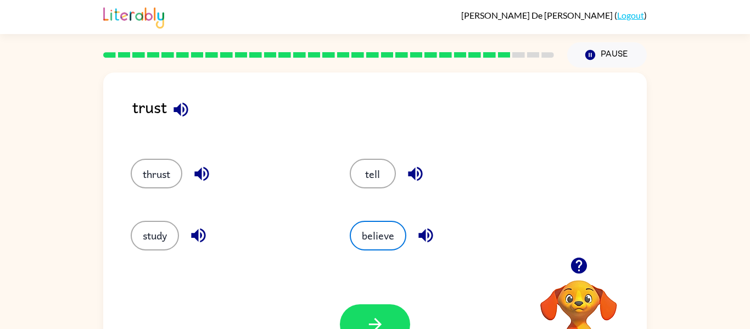
click at [399, 304] on div at bounding box center [375, 324] width 70 height 40
click at [387, 313] on button "button" at bounding box center [375, 324] width 70 height 40
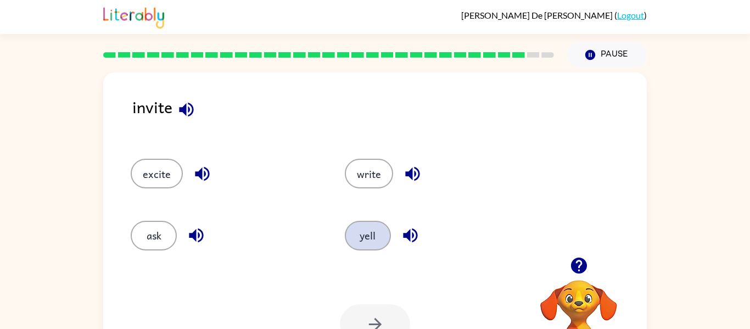
click at [363, 226] on button "yell" at bounding box center [368, 236] width 46 height 30
click at [376, 315] on icon "button" at bounding box center [375, 324] width 19 height 19
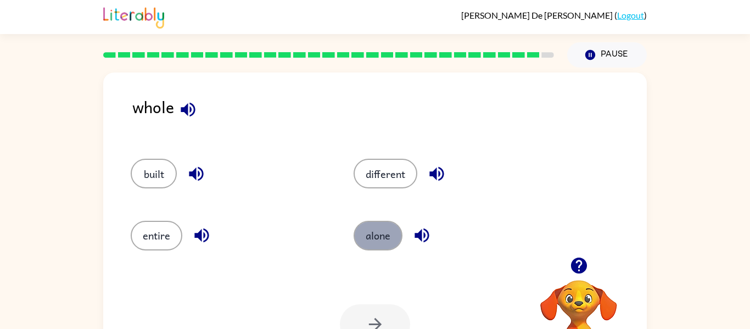
click at [362, 234] on button "alone" at bounding box center [378, 236] width 49 height 30
click at [377, 315] on icon "button" at bounding box center [375, 324] width 19 height 19
